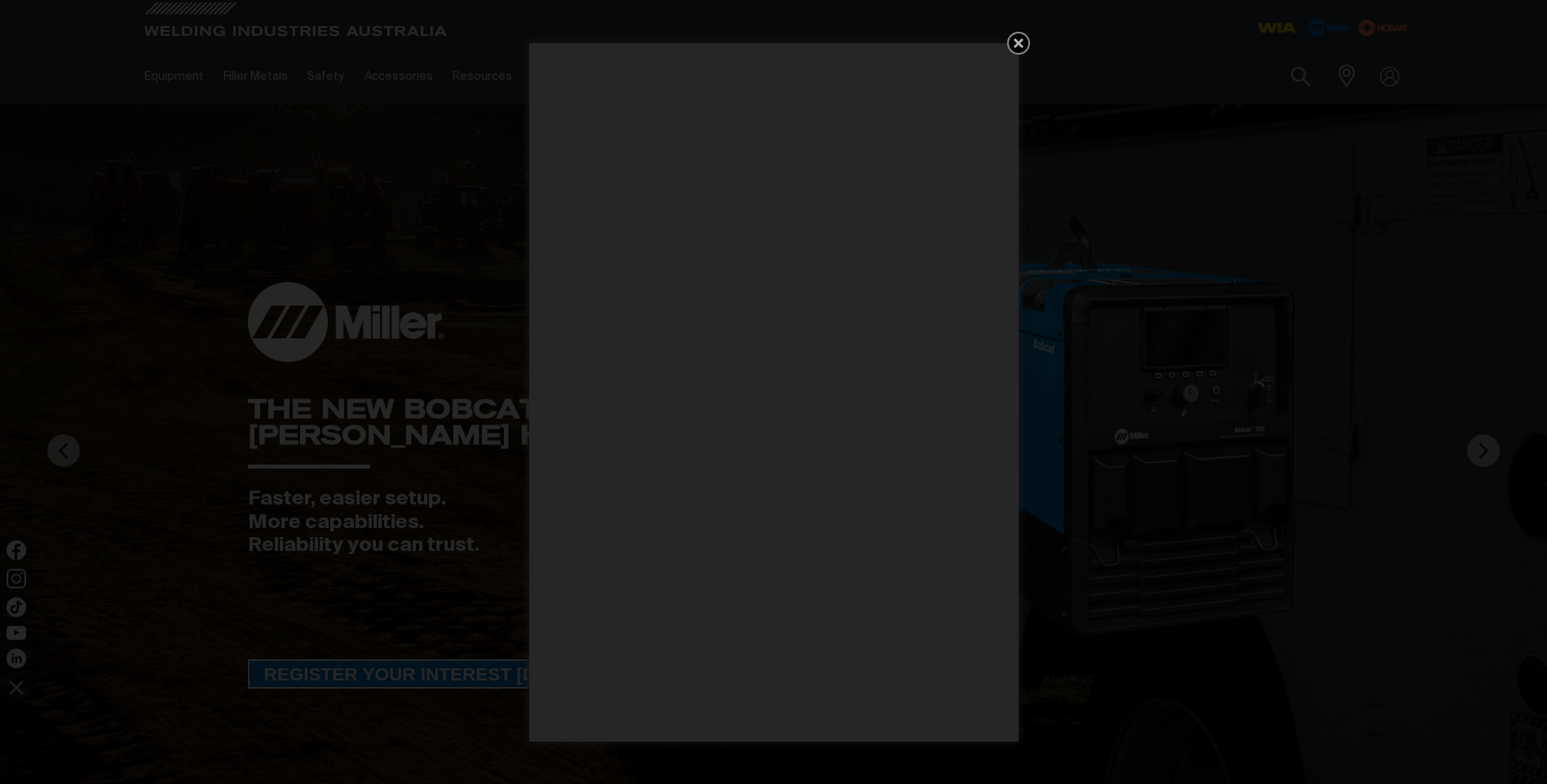
click at [1021, 37] on icon "Get 5 WIA Welding Guides Free!" at bounding box center [1019, 44] width 20 height 20
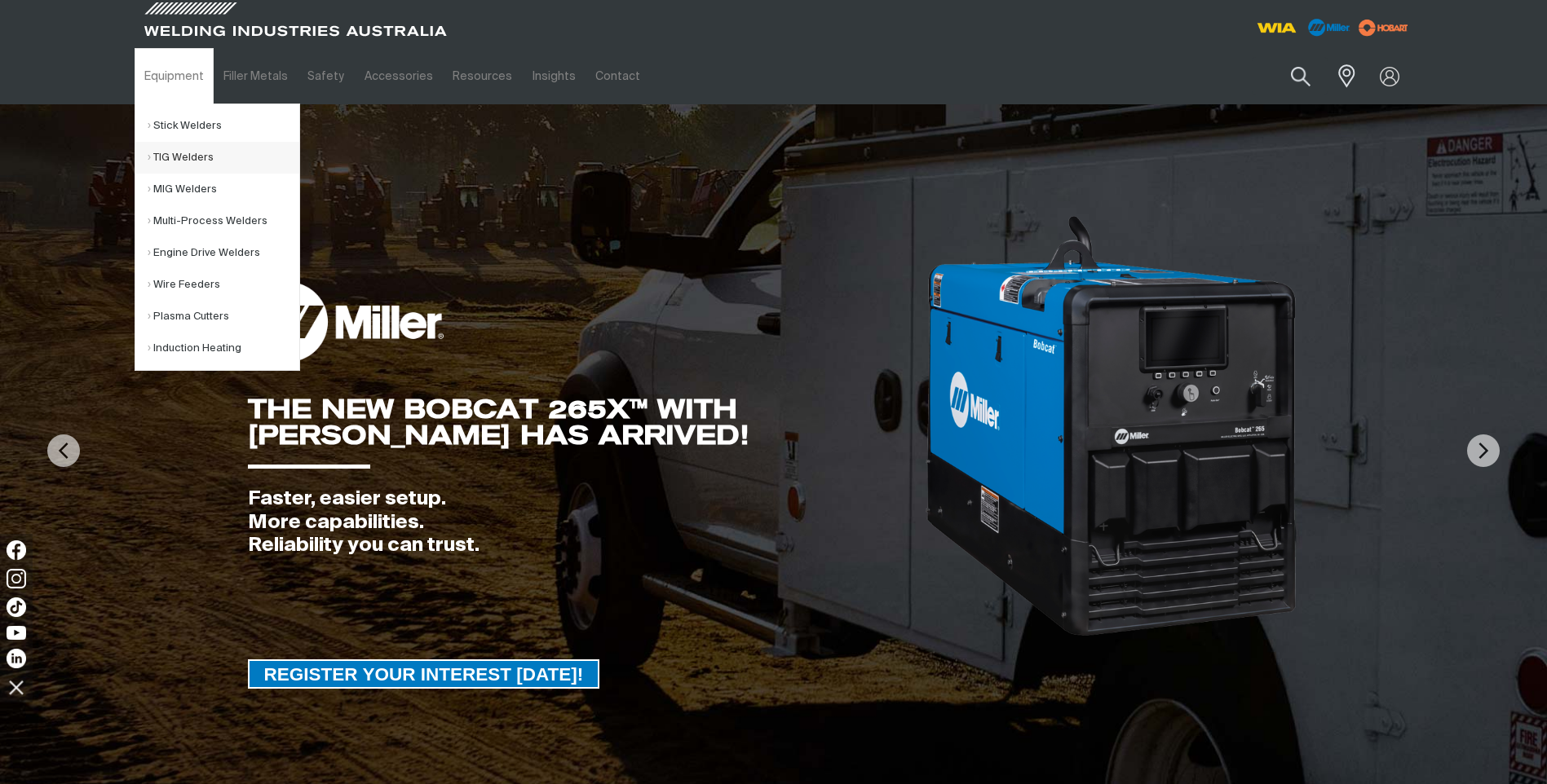
click at [165, 157] on link "TIG Welders" at bounding box center [223, 157] width 152 height 32
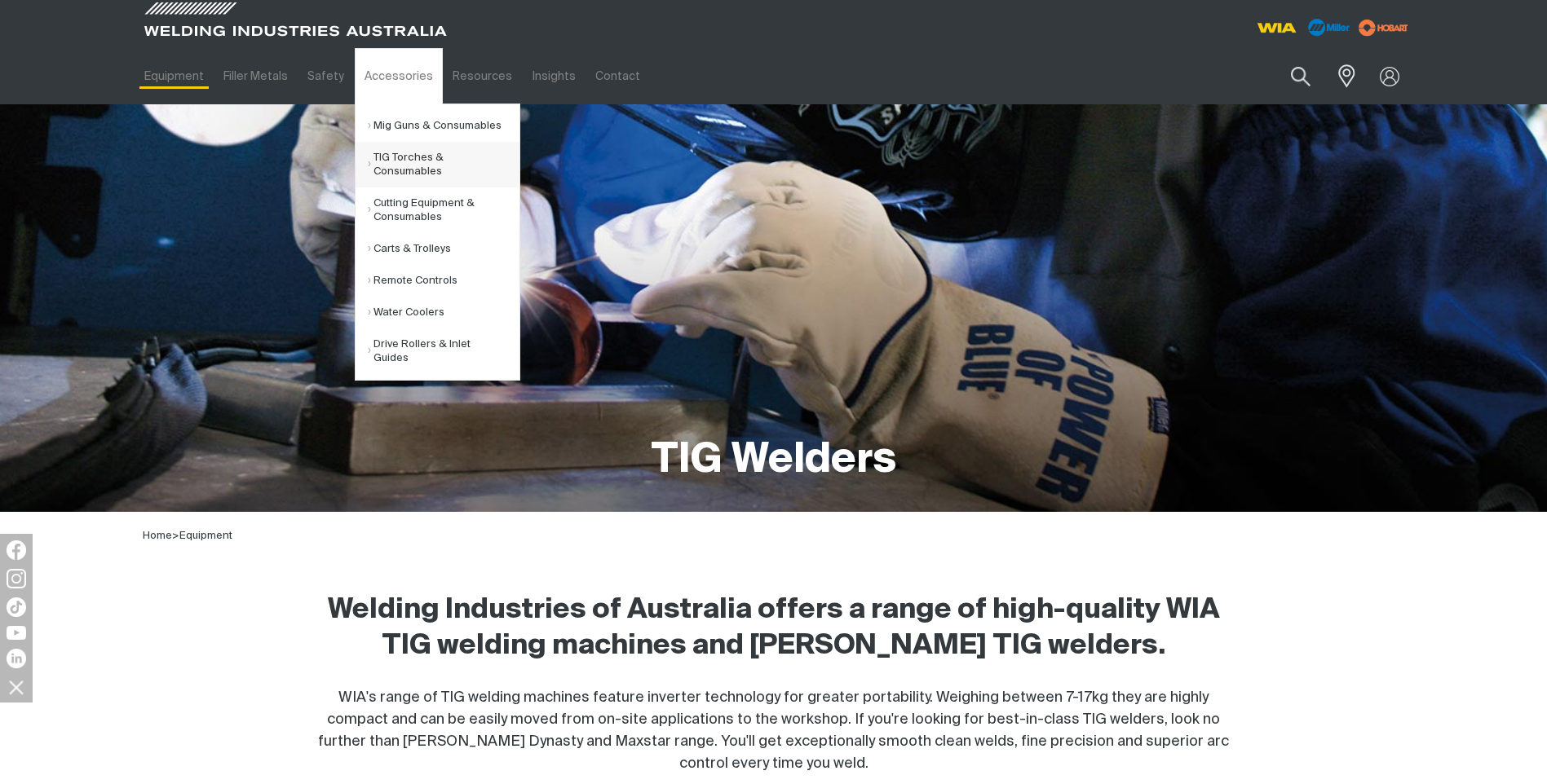
click at [380, 156] on link "TIG Torches & Consumables" at bounding box center [443, 164] width 152 height 45
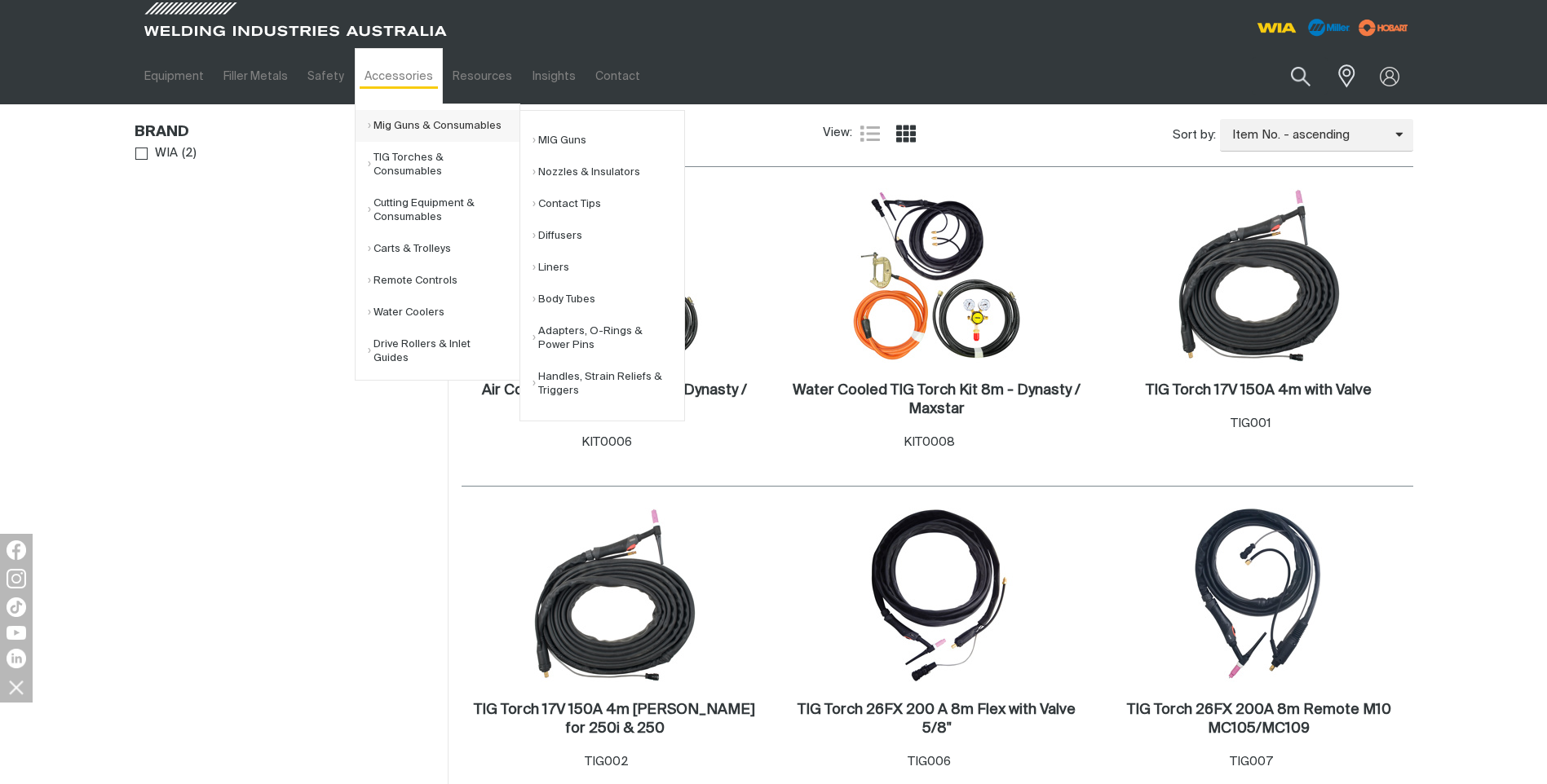
click at [420, 124] on link "Mig Guns & Consumables" at bounding box center [443, 125] width 152 height 32
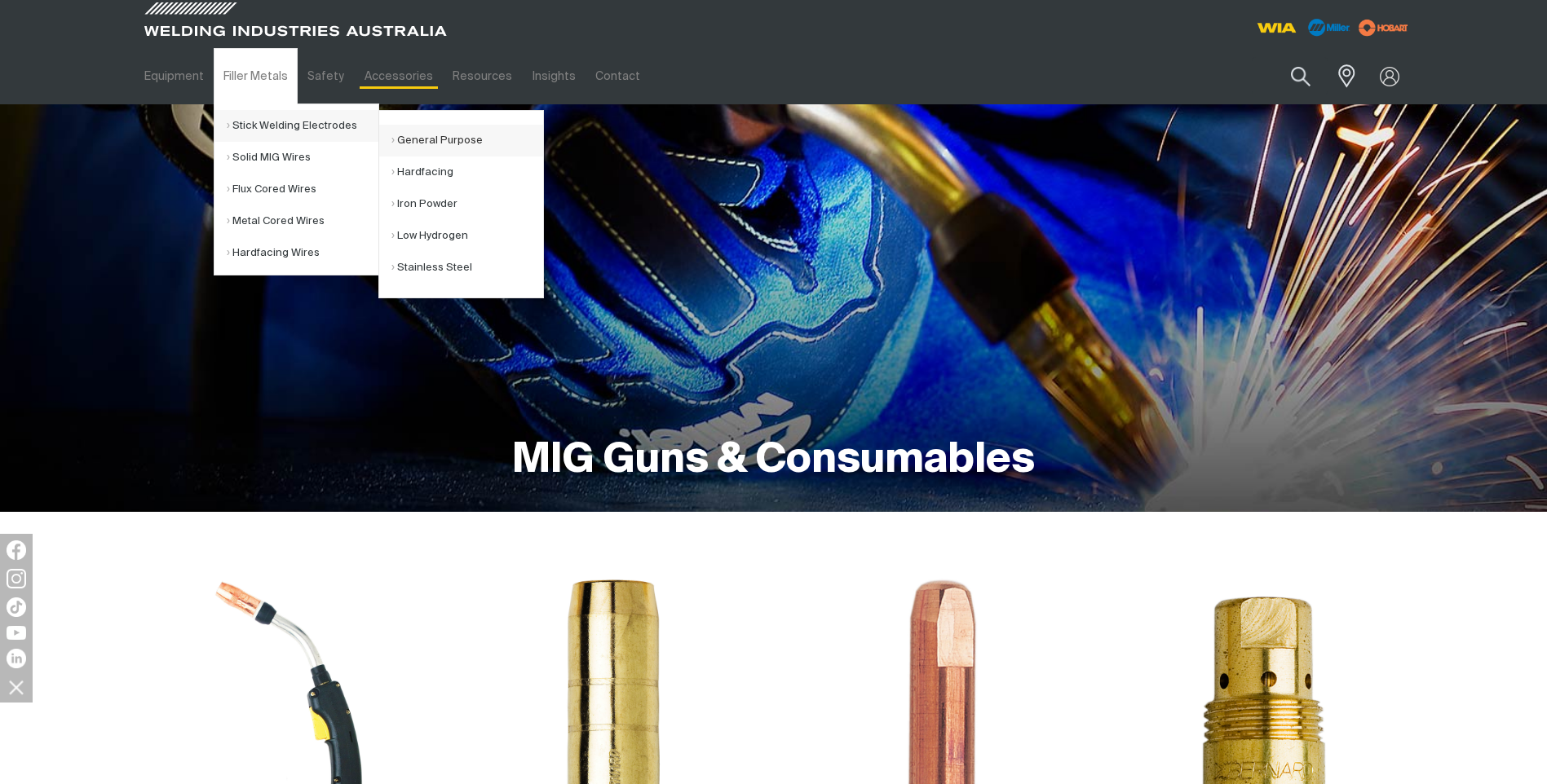
click at [439, 140] on link "General Purpose" at bounding box center [467, 140] width 152 height 32
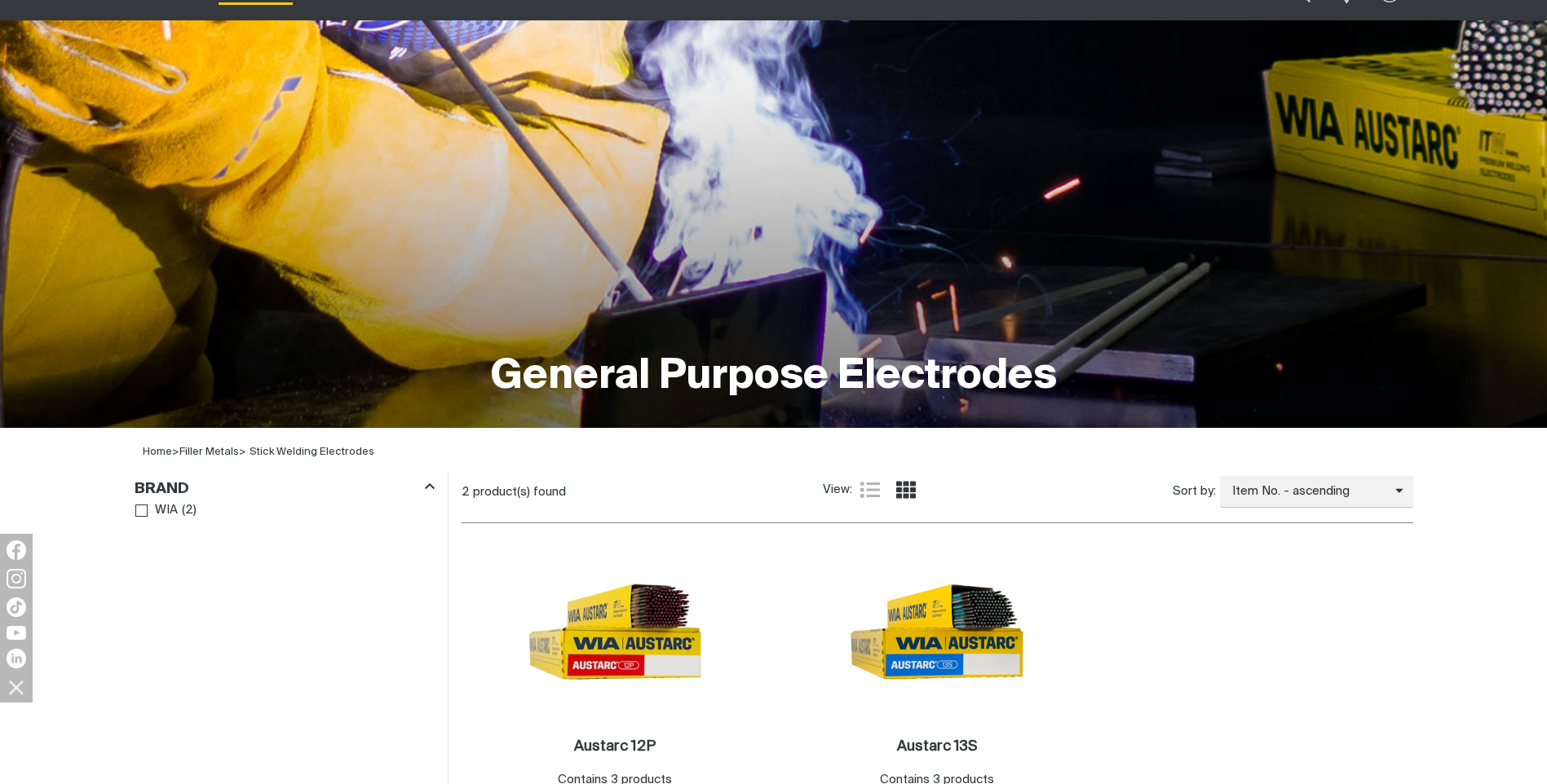
scroll to position [244, 0]
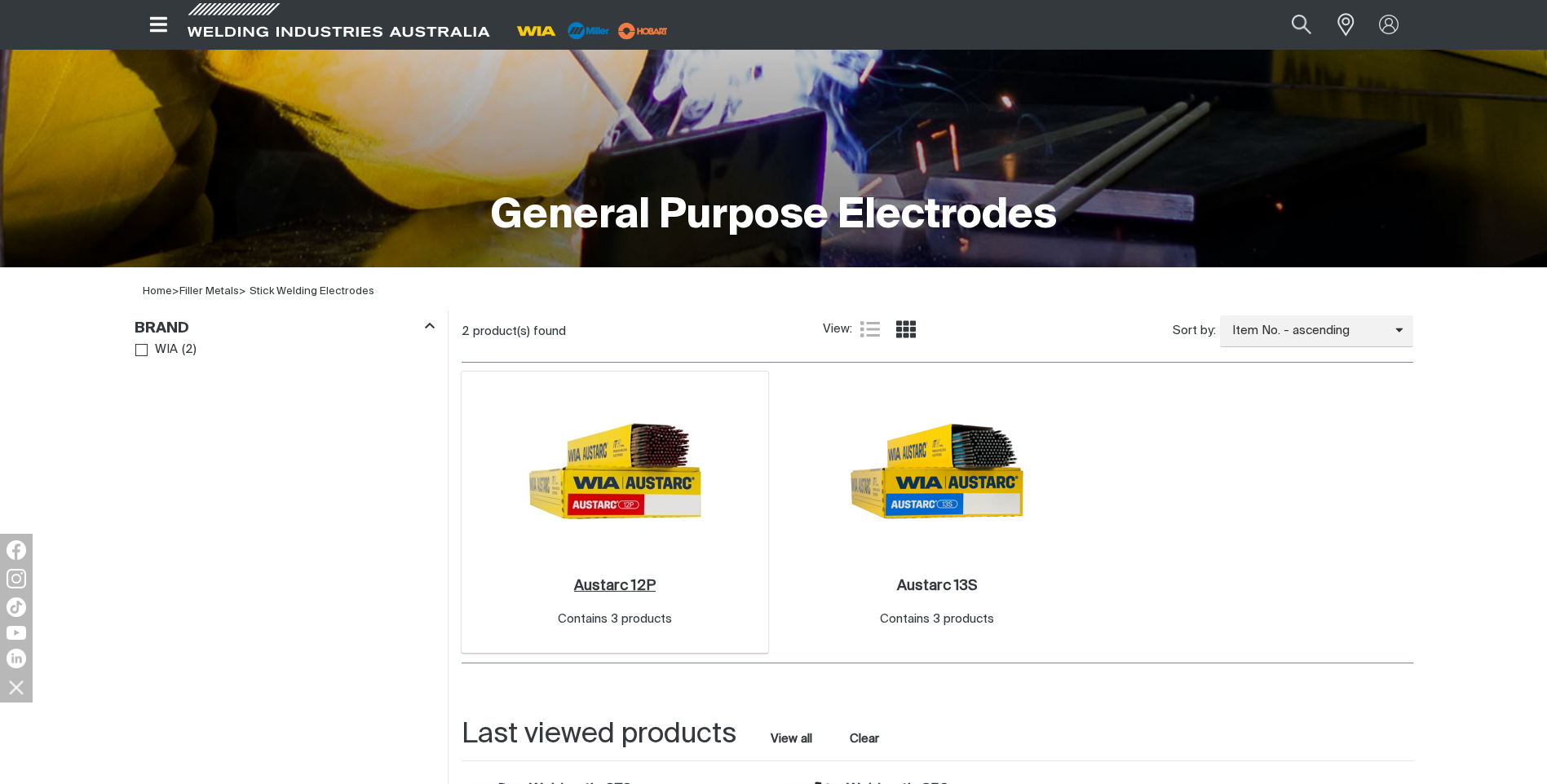
click at [606, 589] on h2 "Austarc 12P ." at bounding box center [615, 586] width 82 height 15
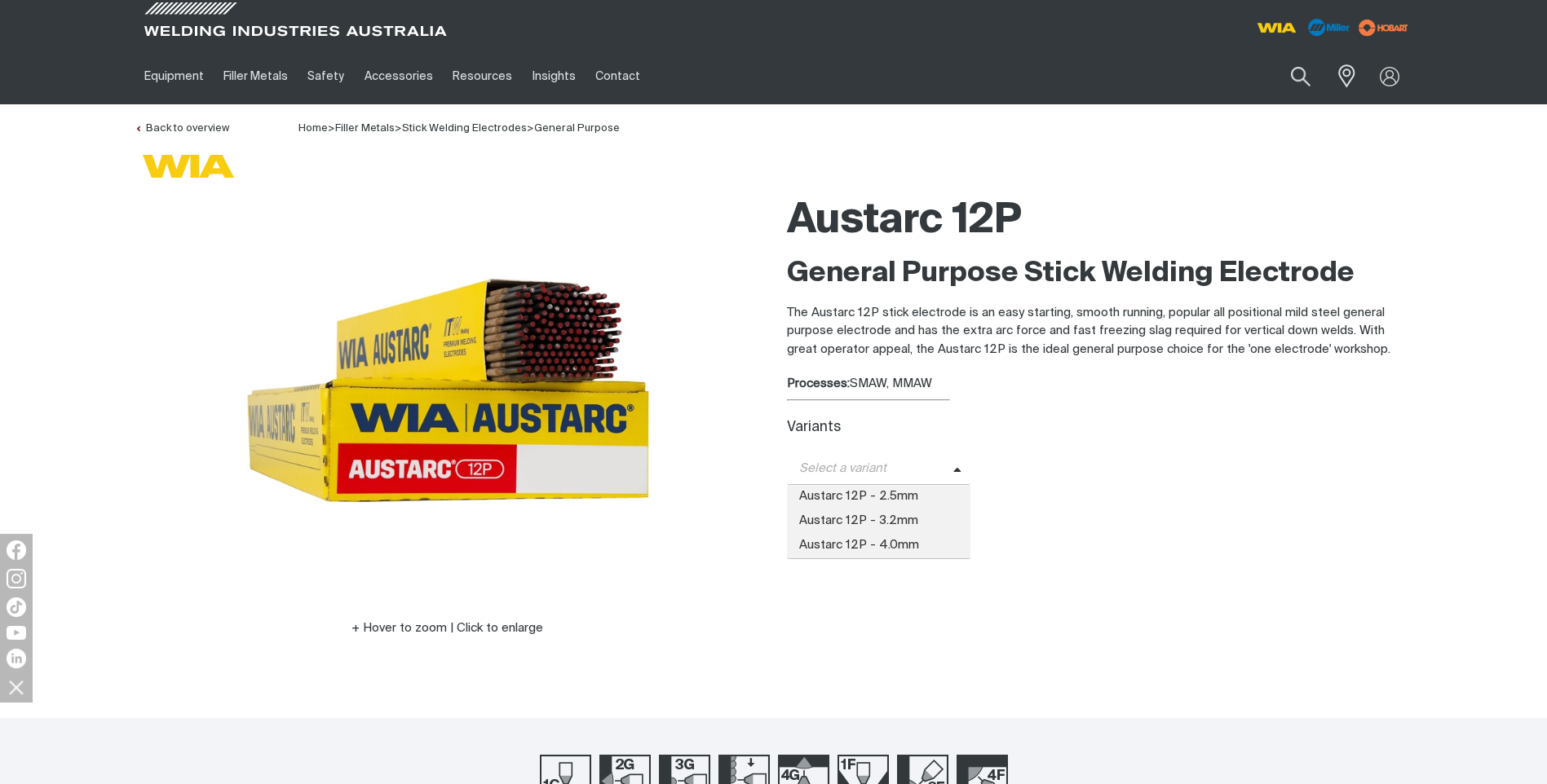
click at [907, 468] on span "Select a variant" at bounding box center [870, 469] width 166 height 19
click at [884, 522] on span "Austarc 12P - 3.2mm" at bounding box center [879, 521] width 184 height 24
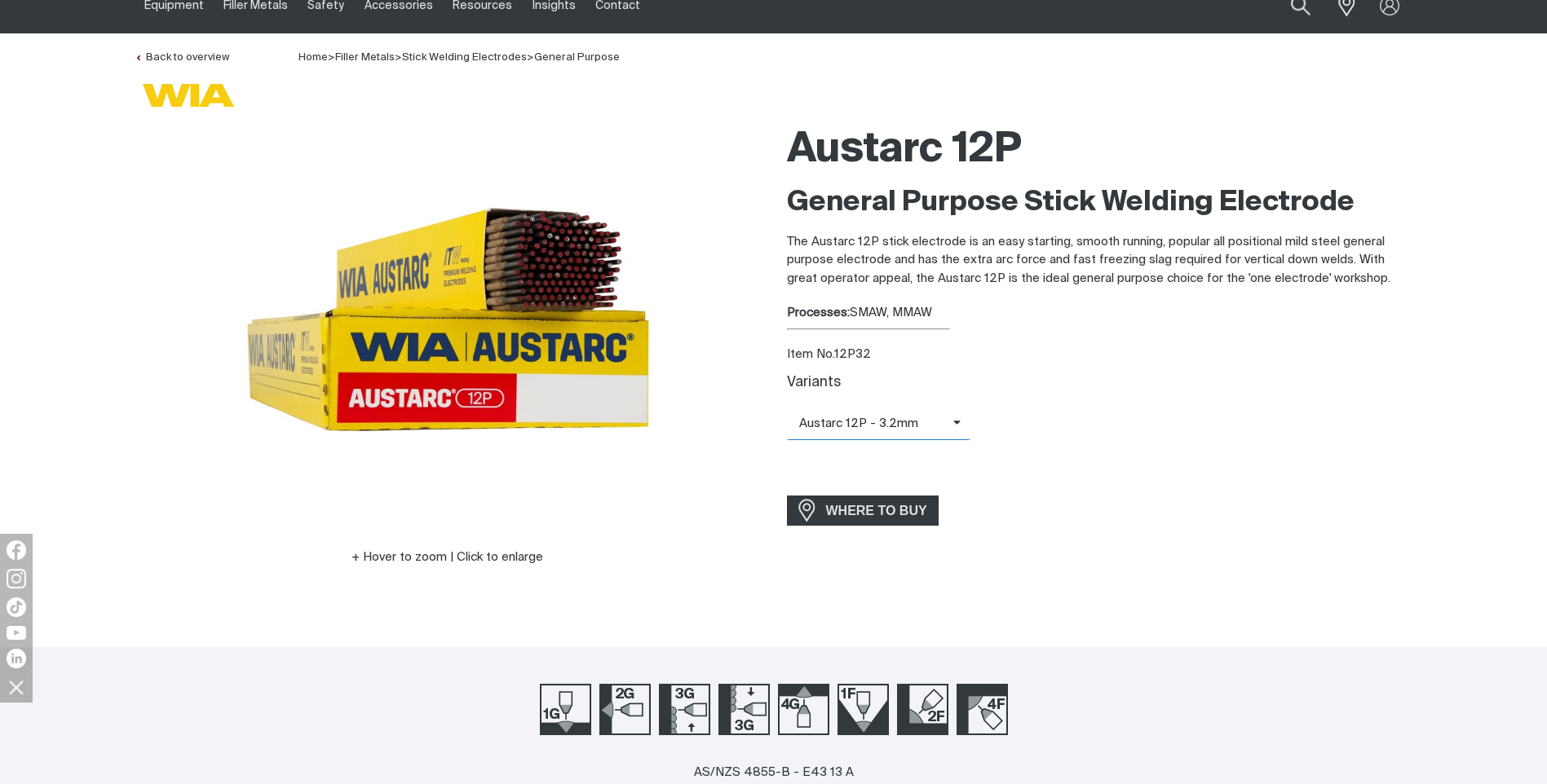
scroll to position [244, 0]
